Goal: Task Accomplishment & Management: Use online tool/utility

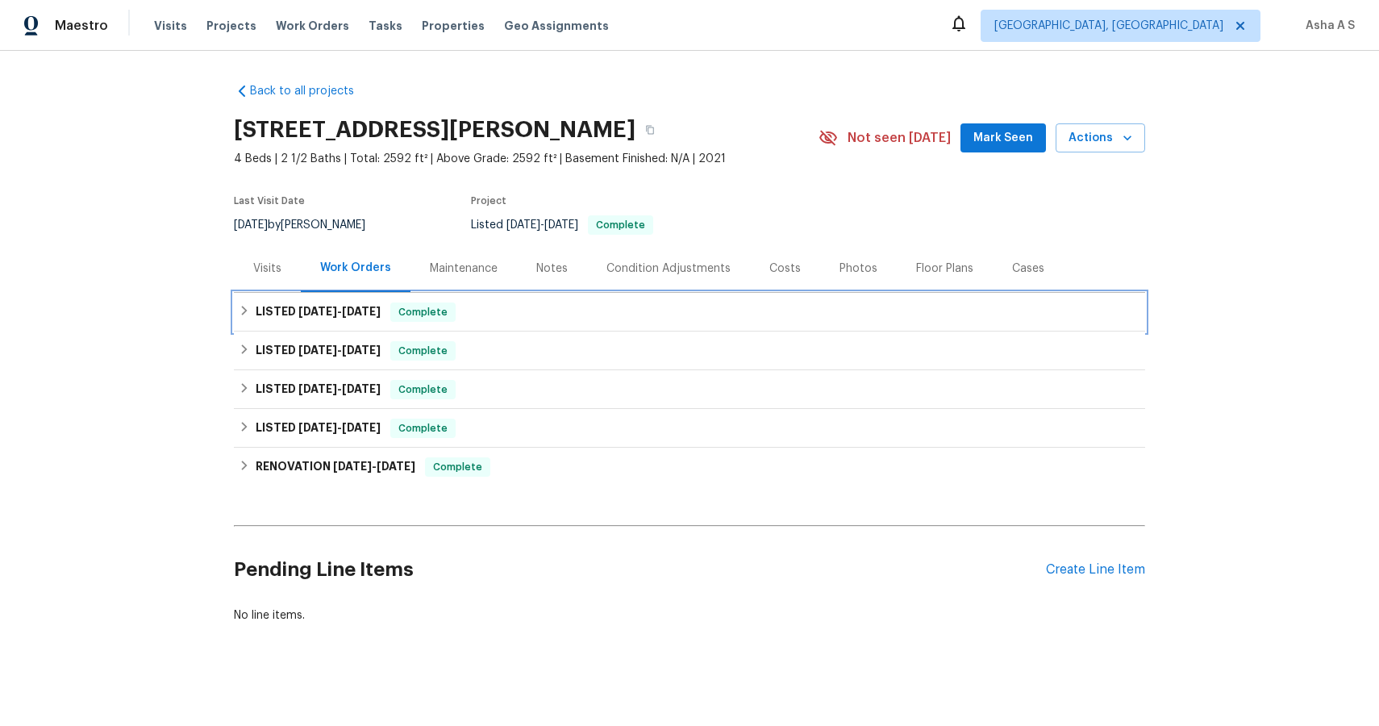
click at [314, 306] on span "[DATE]" at bounding box center [317, 311] width 39 height 11
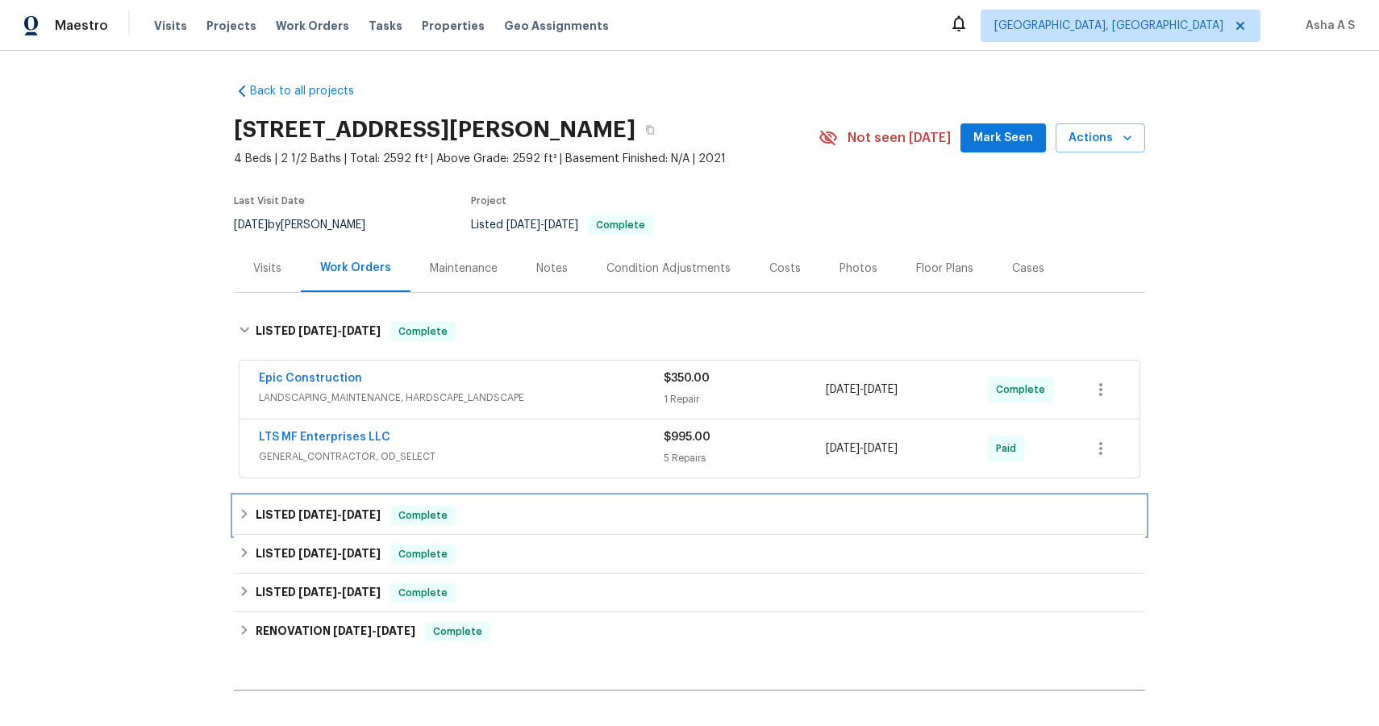
click at [332, 510] on span "[DATE]" at bounding box center [317, 514] width 39 height 11
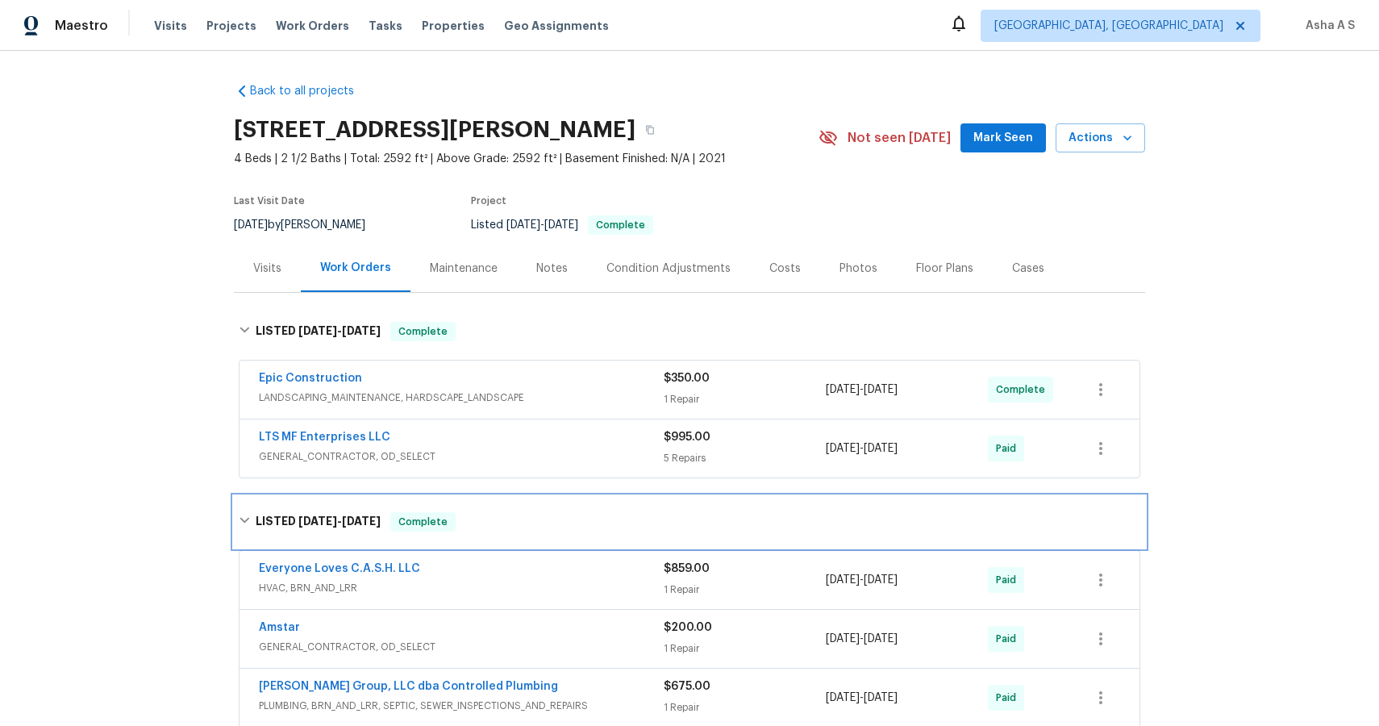
scroll to position [441, 0]
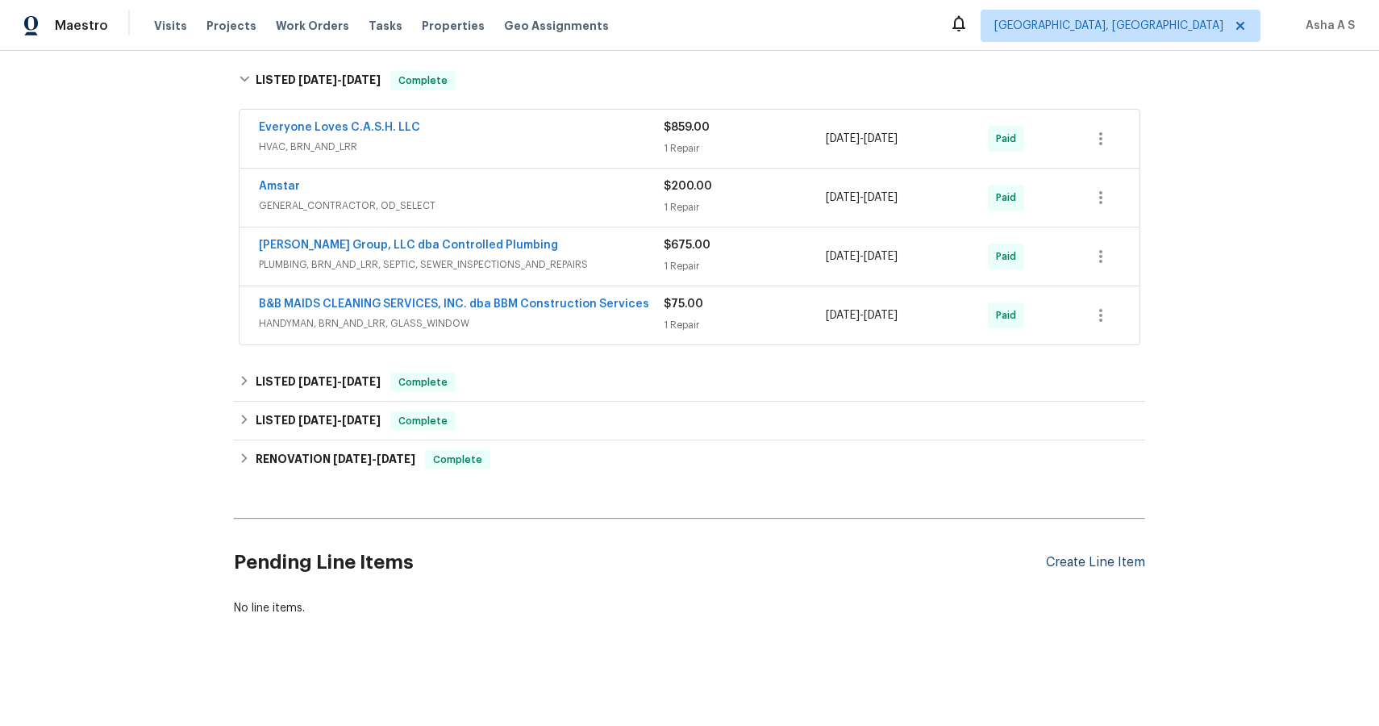
click at [1093, 556] on div "Create Line Item" at bounding box center [1095, 562] width 99 height 15
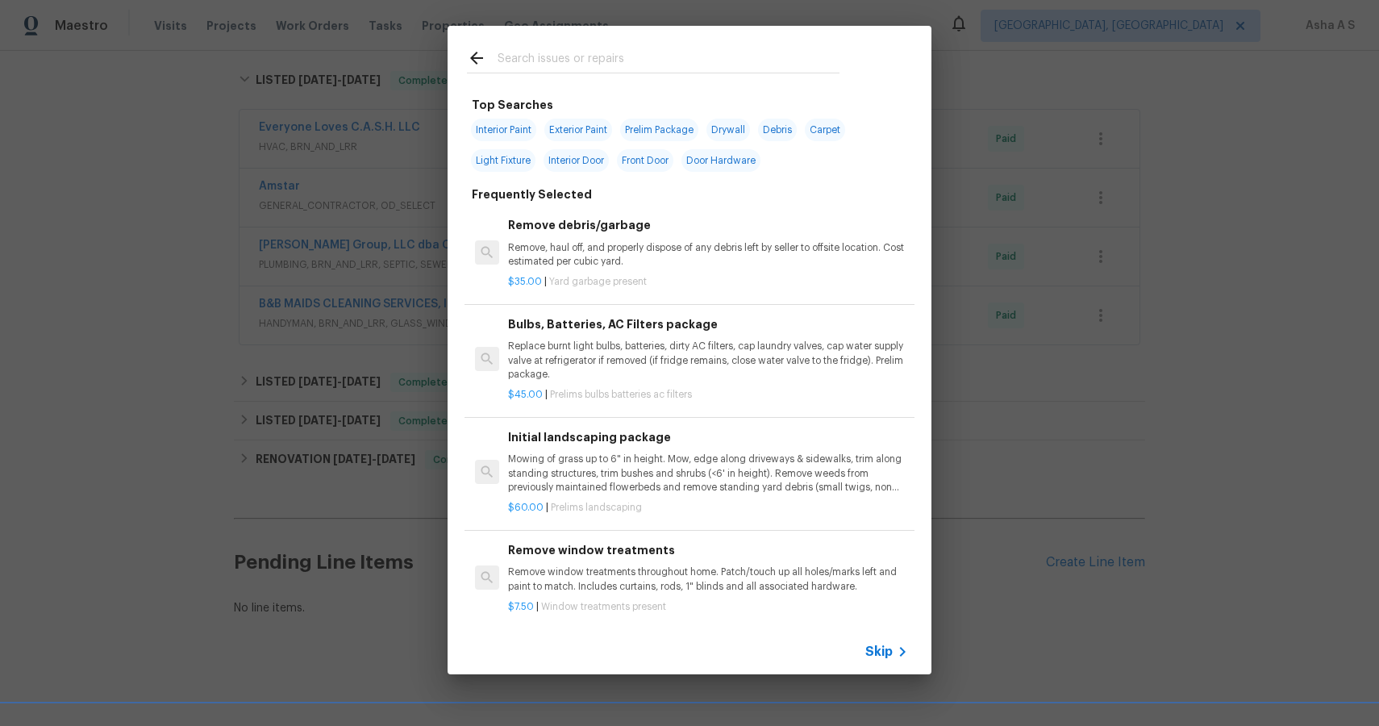
click at [144, 159] on div "Top Searches Interior Paint Exterior Paint Prelim Package Drywall Debris Carpet…" at bounding box center [689, 350] width 1379 height 700
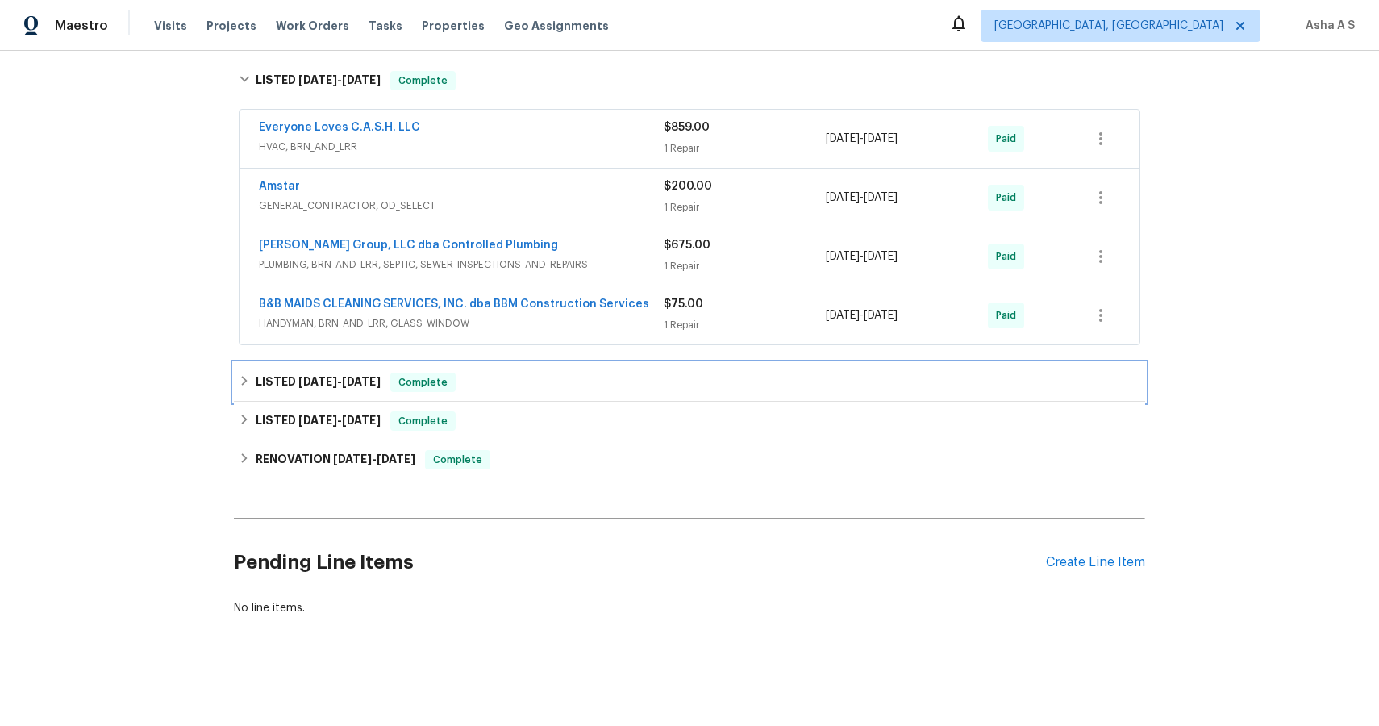
click at [318, 394] on div "LISTED [DATE] - [DATE] Complete" at bounding box center [689, 382] width 911 height 39
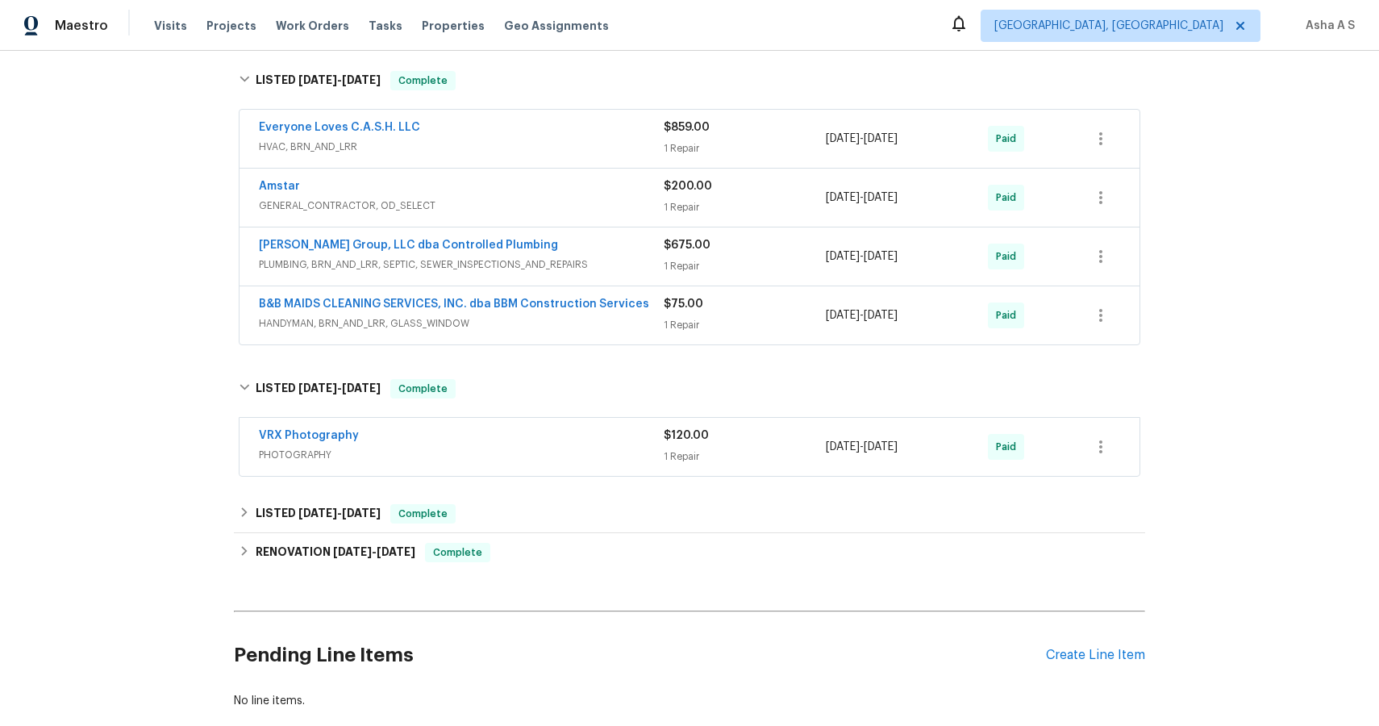
click at [314, 493] on div "Back to all projects [STREET_ADDRESS][PERSON_NAME] 4 Beds | 2 1/2 Baths | Total…" at bounding box center [689, 175] width 911 height 1093
click at [368, 239] on link "[PERSON_NAME] Group, LLC dba Controlled Plumbing" at bounding box center [408, 244] width 299 height 11
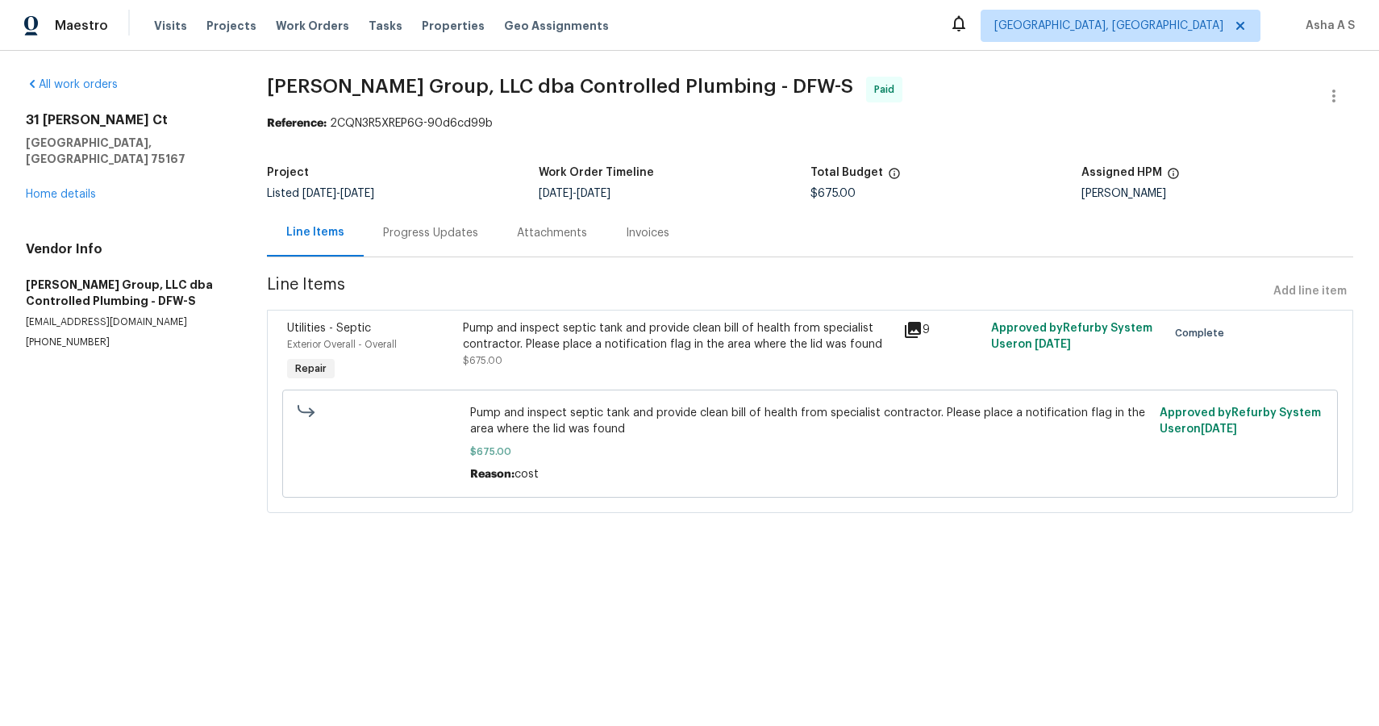
click at [610, 339] on div "Pump and inspect septic tank and provide clean bill of health from specialist c…" at bounding box center [678, 336] width 430 height 32
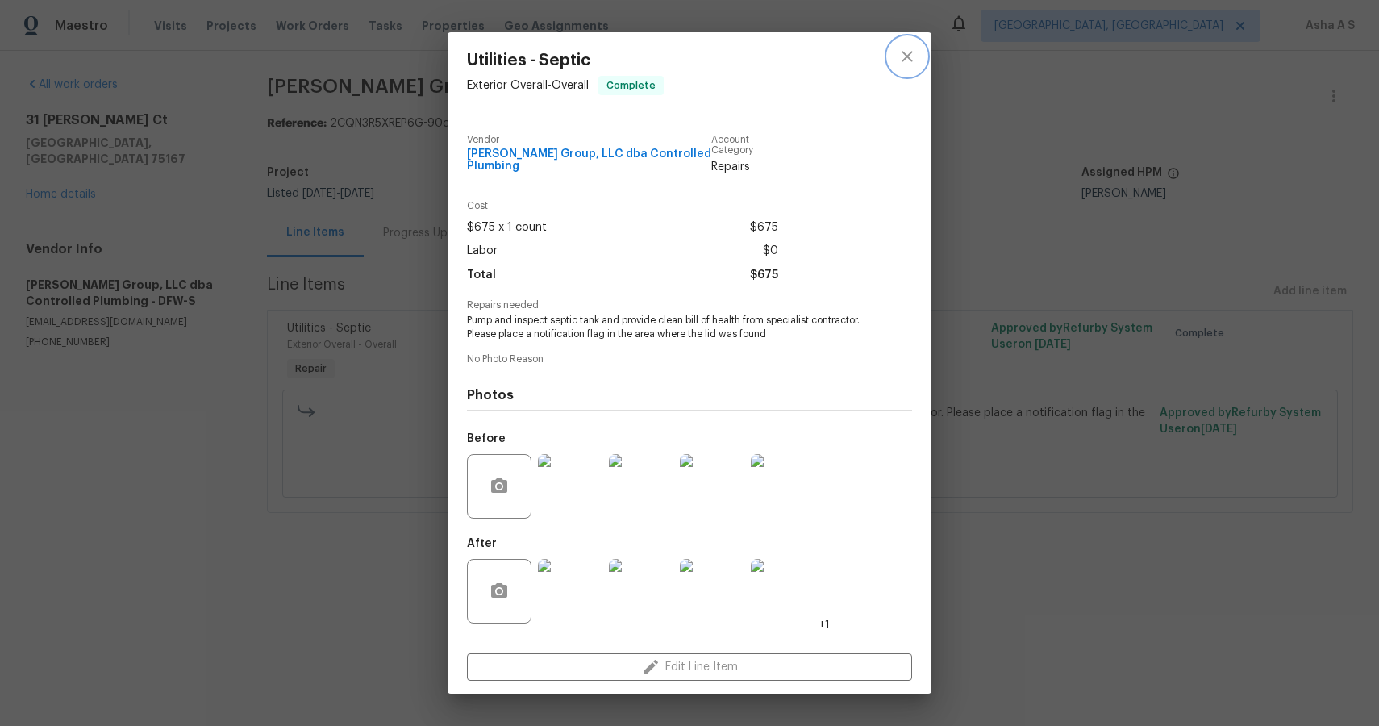
click at [903, 56] on icon "close" at bounding box center [906, 56] width 19 height 19
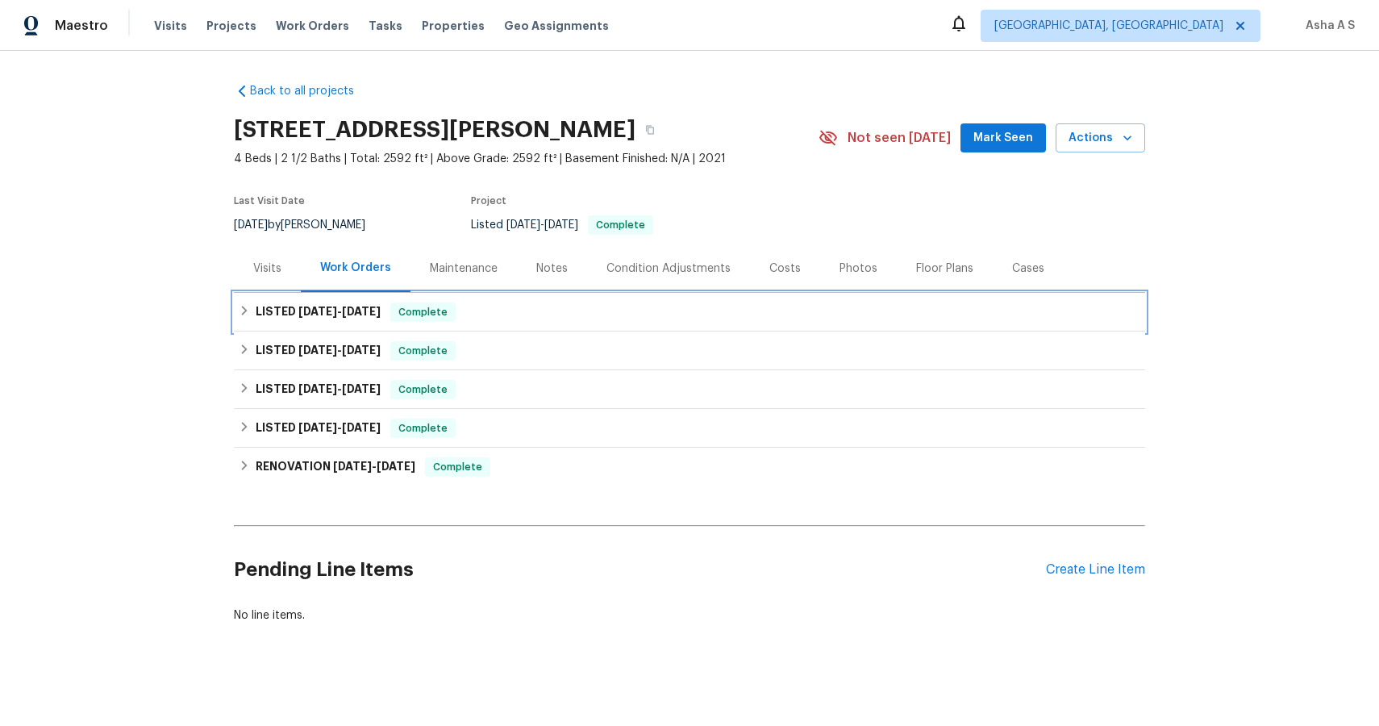
click at [364, 309] on span "[DATE]" at bounding box center [361, 311] width 39 height 11
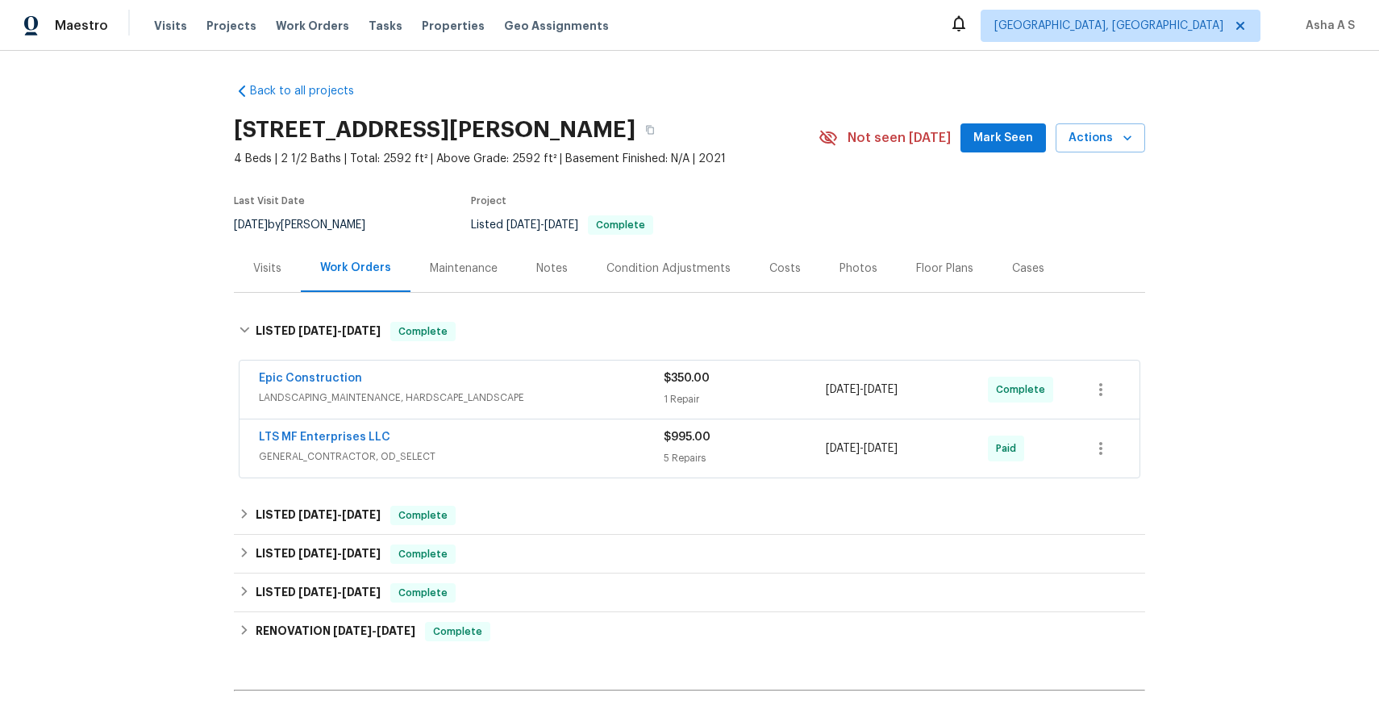
click at [438, 441] on div "LTS MF Enterprises LLC" at bounding box center [461, 438] width 405 height 19
